Goal: Book appointment/travel/reservation

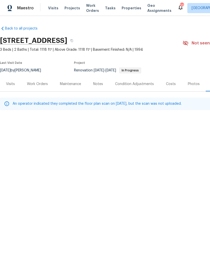
scroll to position [0, 23]
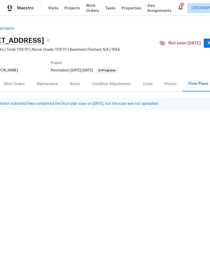
click at [51, 6] on span "Visits" at bounding box center [53, 8] width 10 height 5
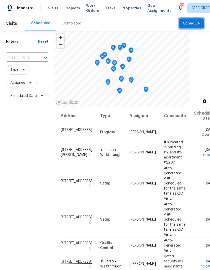
click at [188, 28] on button "Schedule" at bounding box center [191, 23] width 25 height 10
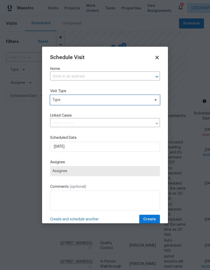
click at [60, 103] on span "Type" at bounding box center [105, 100] width 110 height 10
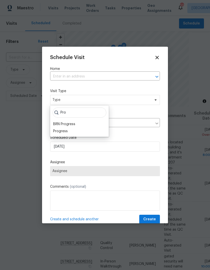
type input "Pro"
click at [57, 131] on div "Progress" at bounding box center [60, 131] width 15 height 5
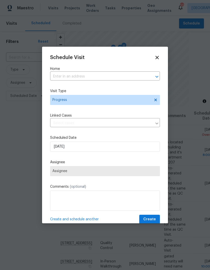
click at [60, 78] on input "text" at bounding box center [98, 77] width 96 height 8
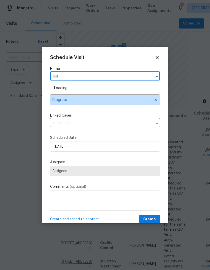
type input "spit"
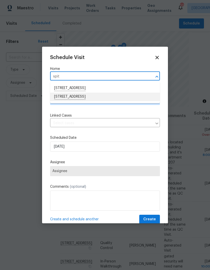
click at [59, 100] on li "[STREET_ADDRESS]" at bounding box center [105, 97] width 110 height 9
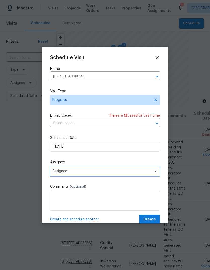
click at [57, 172] on span "Assignee" at bounding box center [101, 171] width 99 height 4
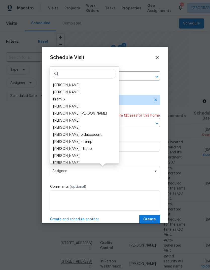
click at [56, 87] on div "[PERSON_NAME]" at bounding box center [66, 85] width 26 height 5
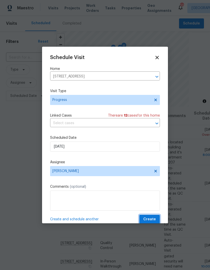
click at [154, 219] on span "Create" at bounding box center [150, 219] width 13 height 6
